Goal: Transaction & Acquisition: Purchase product/service

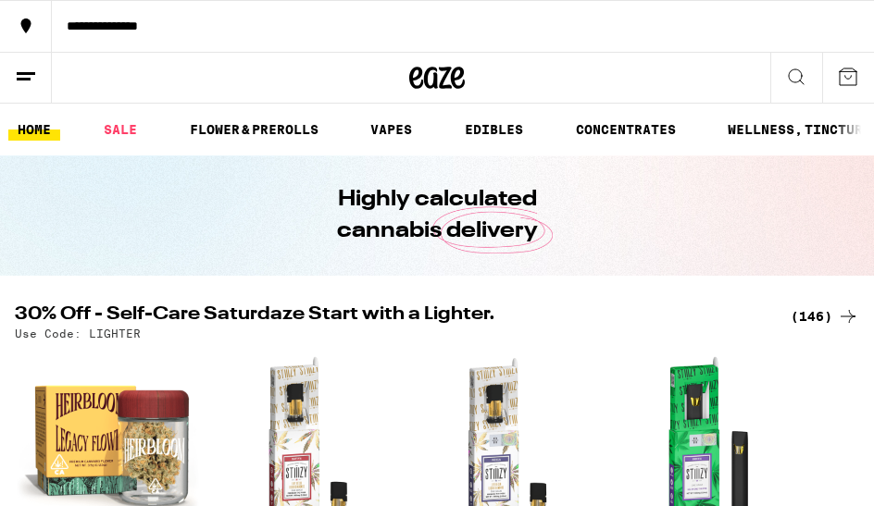
click at [498, 131] on link "EDIBLES" at bounding box center [493, 130] width 77 height 22
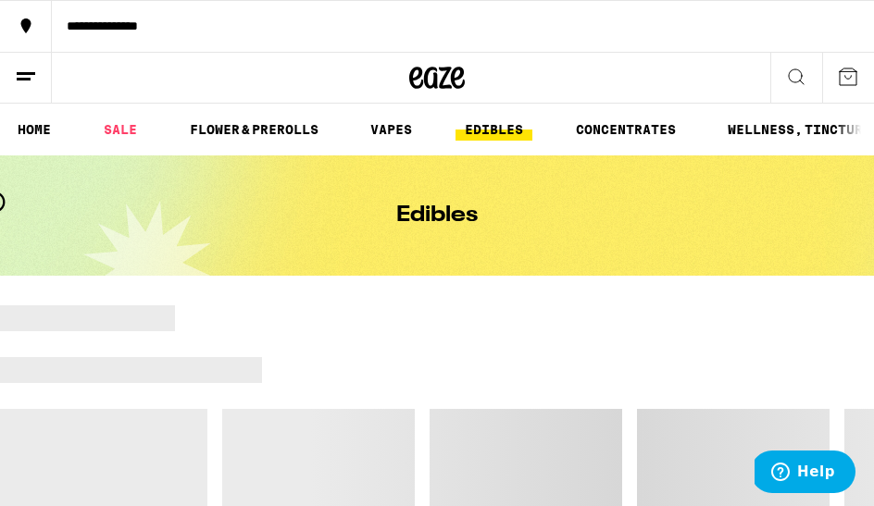
click at [501, 131] on link "EDIBLES" at bounding box center [493, 130] width 77 height 22
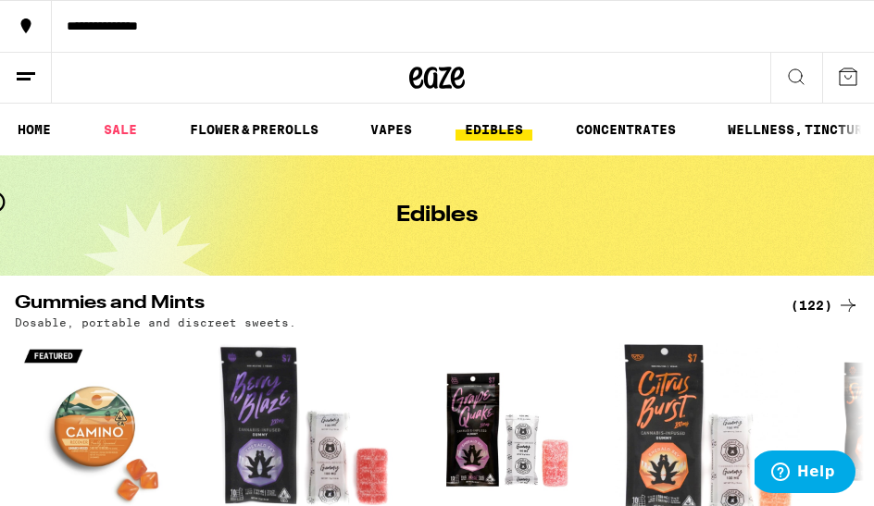
click at [811, 307] on div "(122)" at bounding box center [825, 305] width 69 height 22
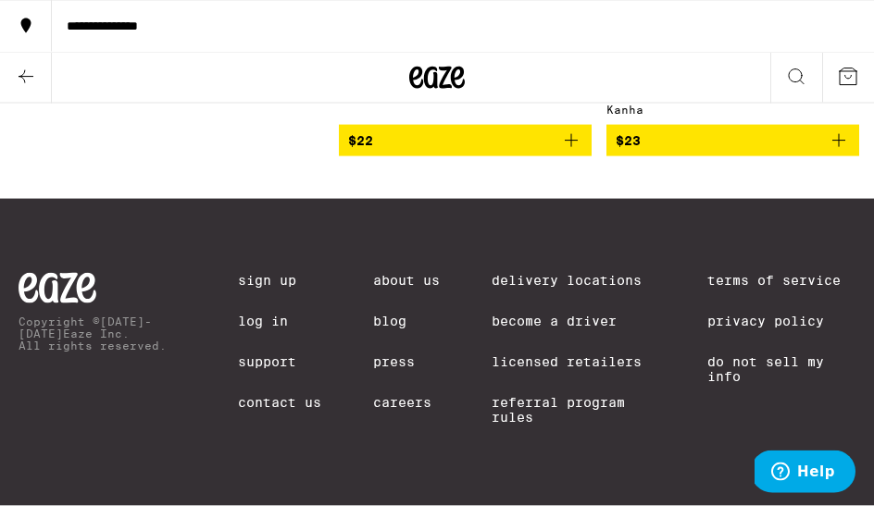
scroll to position [21073, 0]
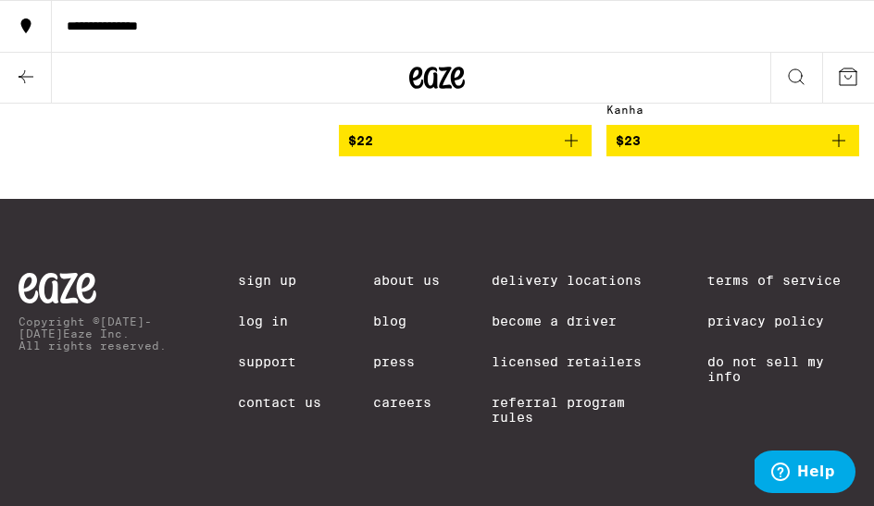
click at [795, 78] on icon at bounding box center [796, 77] width 22 height 22
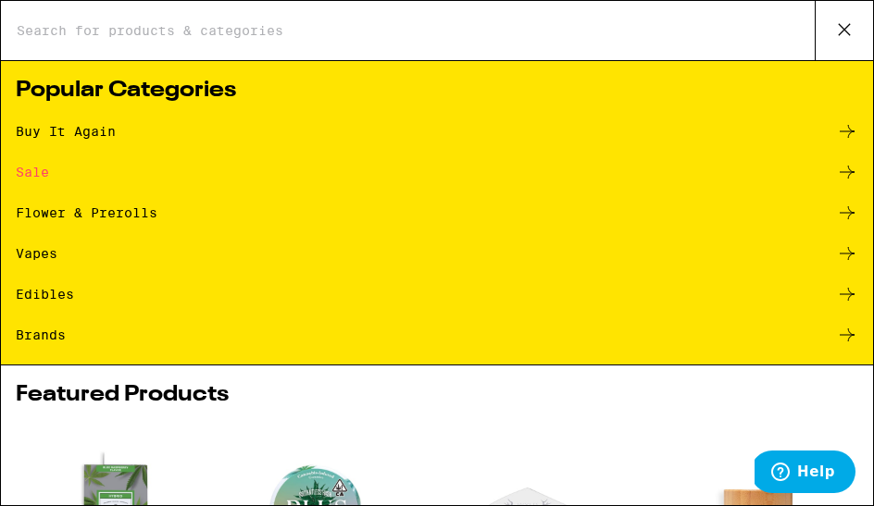
scroll to position [0, 0]
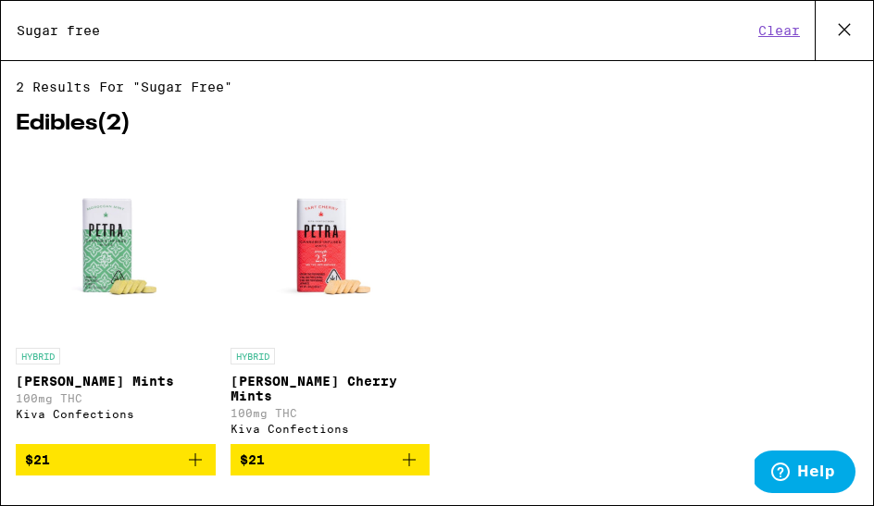
type input "Sugar free"
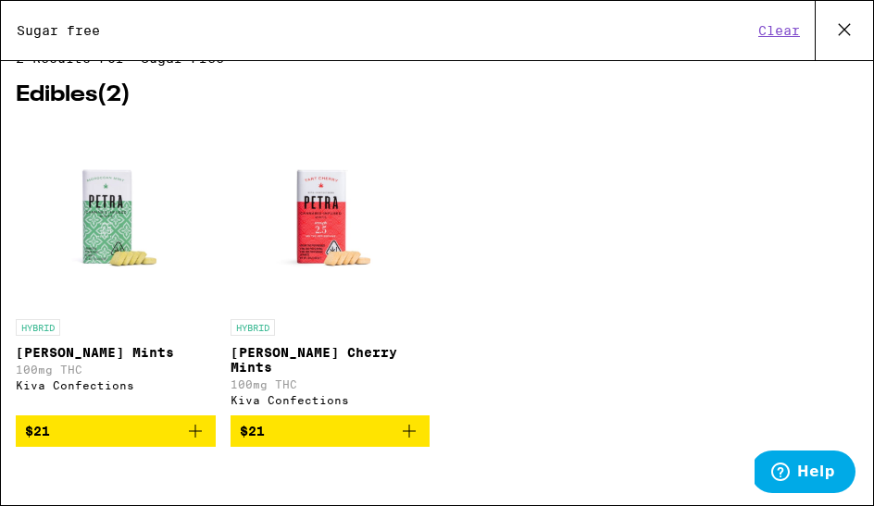
scroll to position [28, 0]
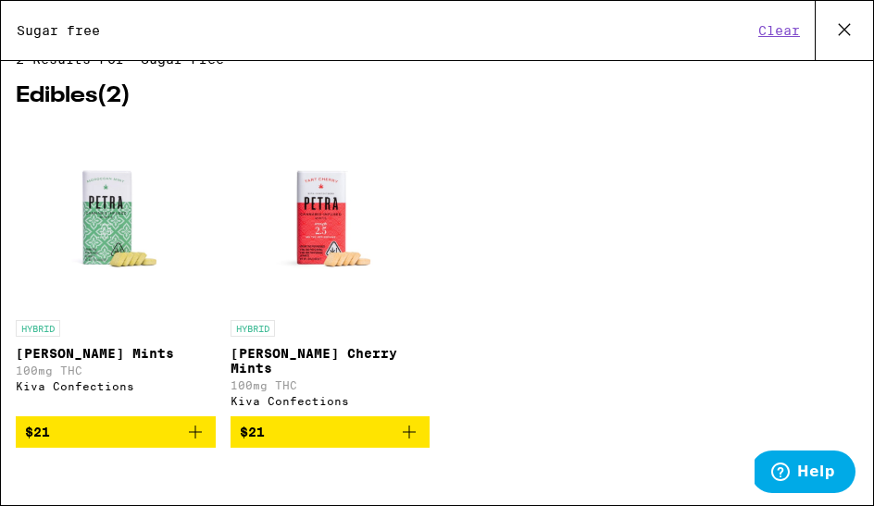
click at [352, 364] on p "[PERSON_NAME] Cherry Mints" at bounding box center [331, 361] width 200 height 30
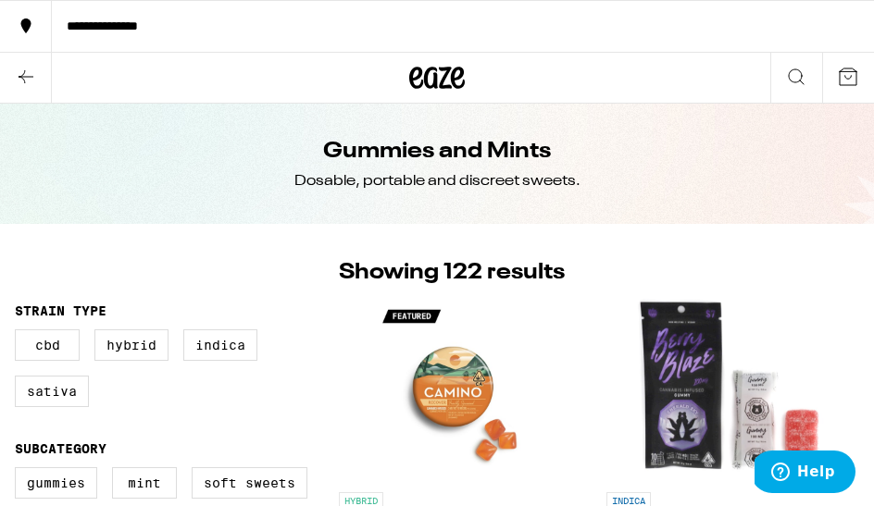
click at [449, 82] on icon at bounding box center [437, 77] width 56 height 33
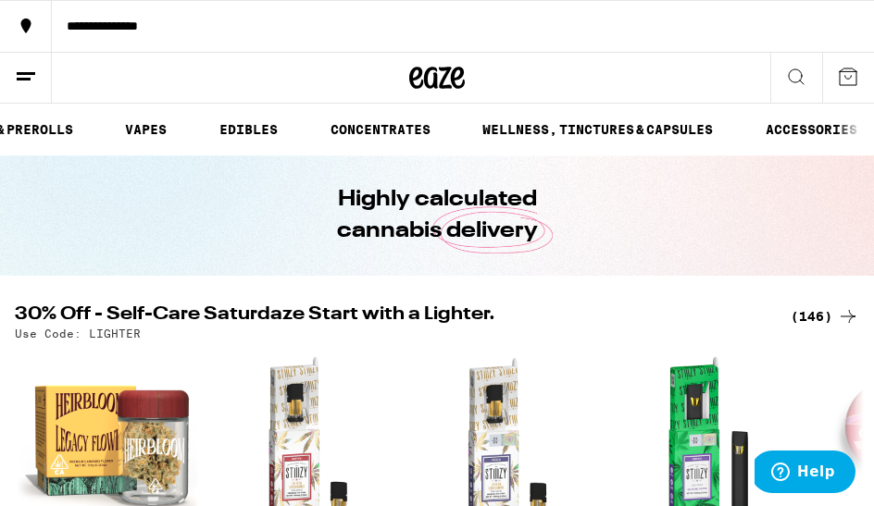
scroll to position [0, 253]
click at [610, 131] on link "WELLNESS, TINCTURES & CAPSULES" at bounding box center [590, 130] width 249 height 22
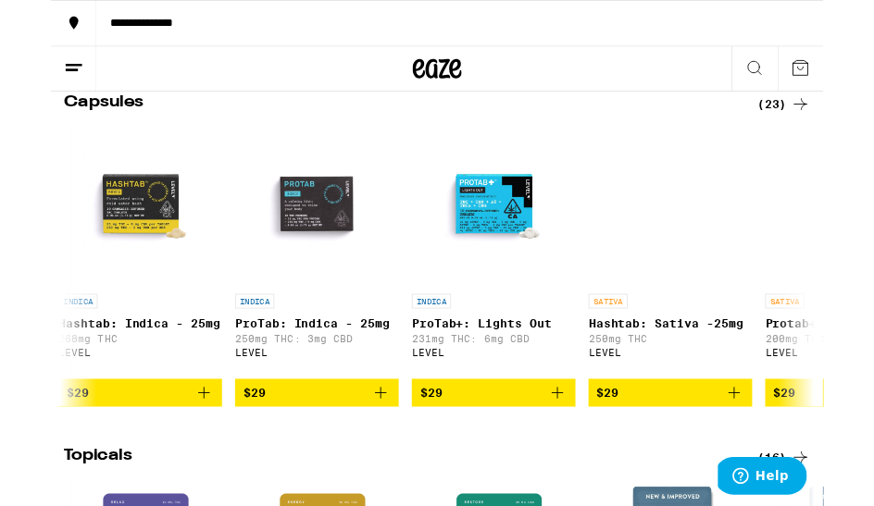
scroll to position [0, 236]
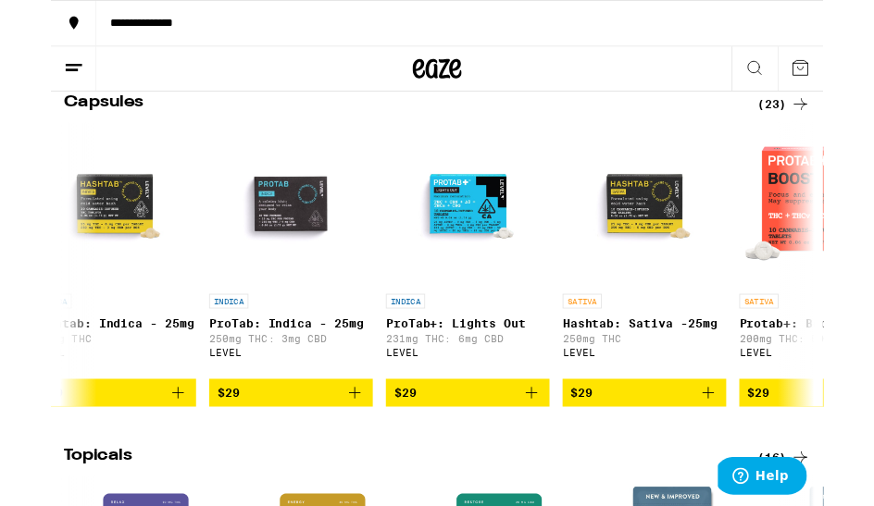
click at [825, 129] on div "(23)" at bounding box center [829, 117] width 60 height 22
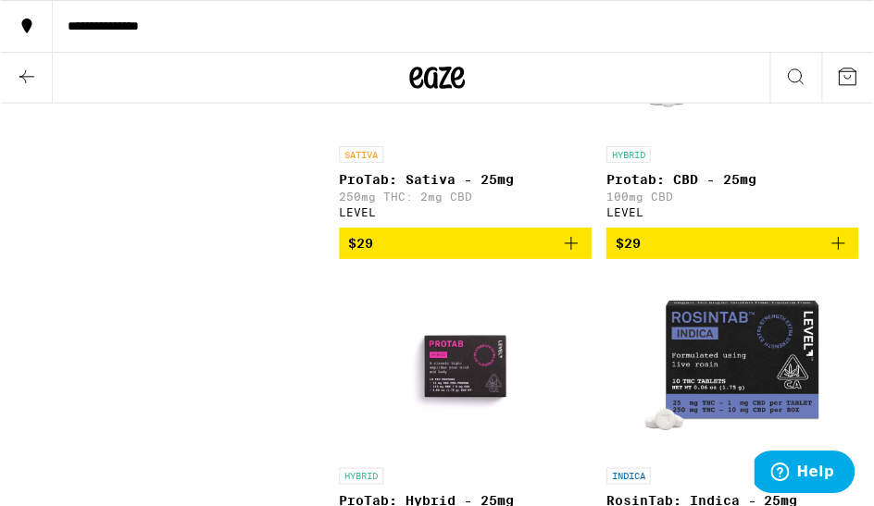
scroll to position [1314, 0]
